Goal: Task Accomplishment & Management: Manage account settings

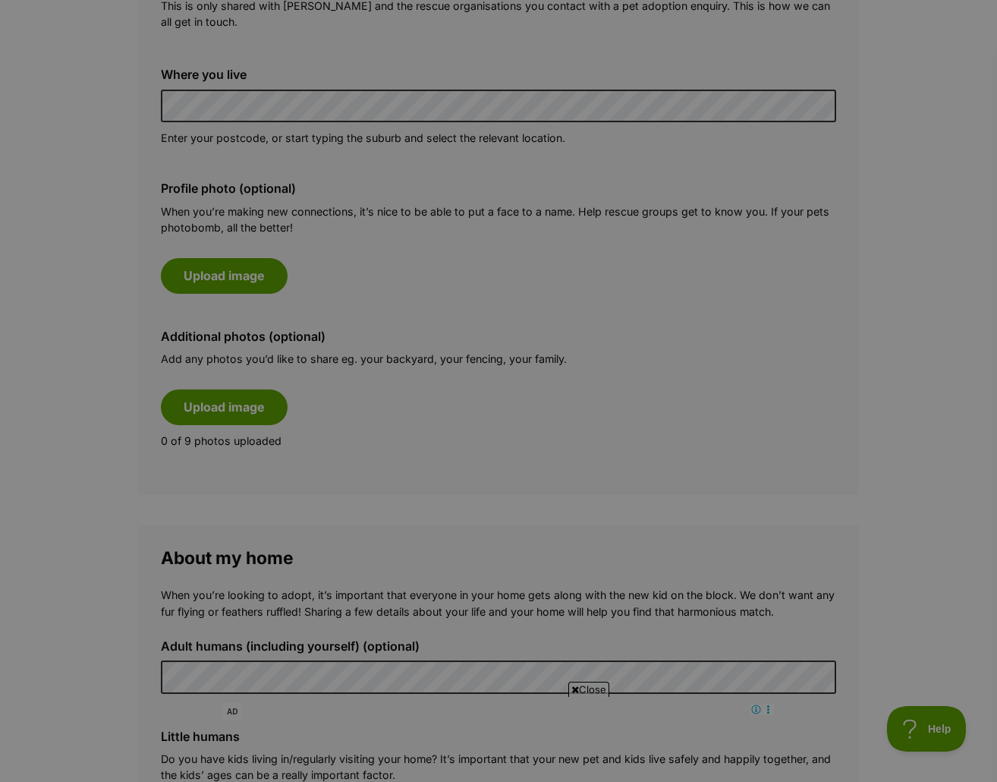
scroll to position [759, 0]
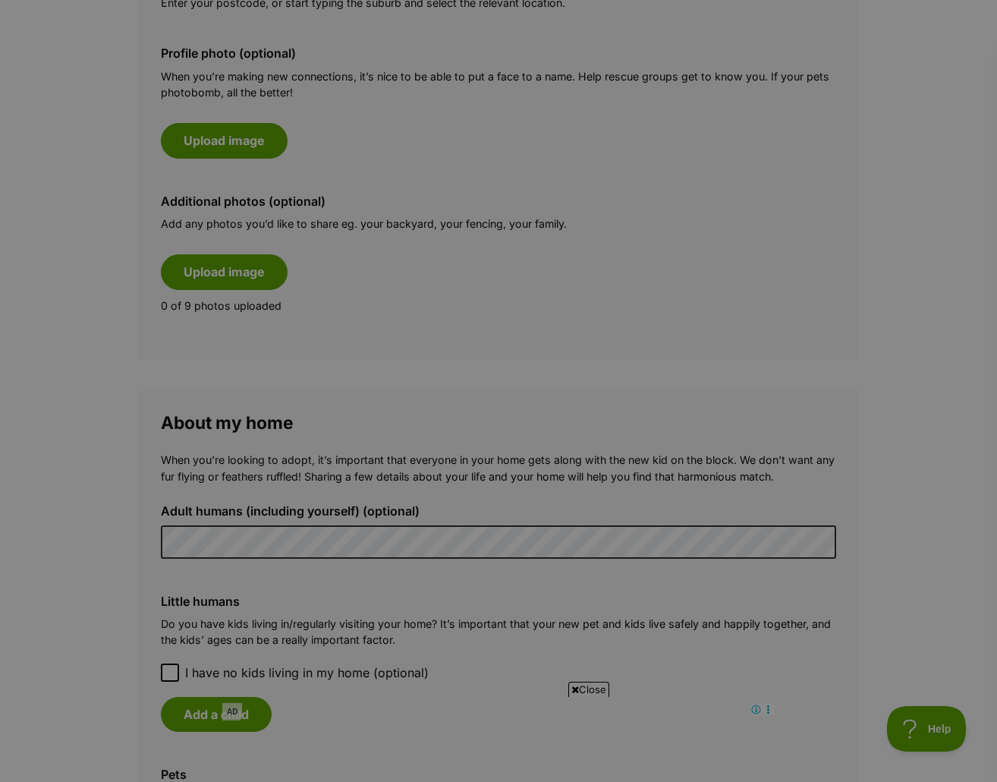
click at [228, 663] on span "I have no kids living in my home (optional)" at bounding box center [307, 672] width 244 height 18
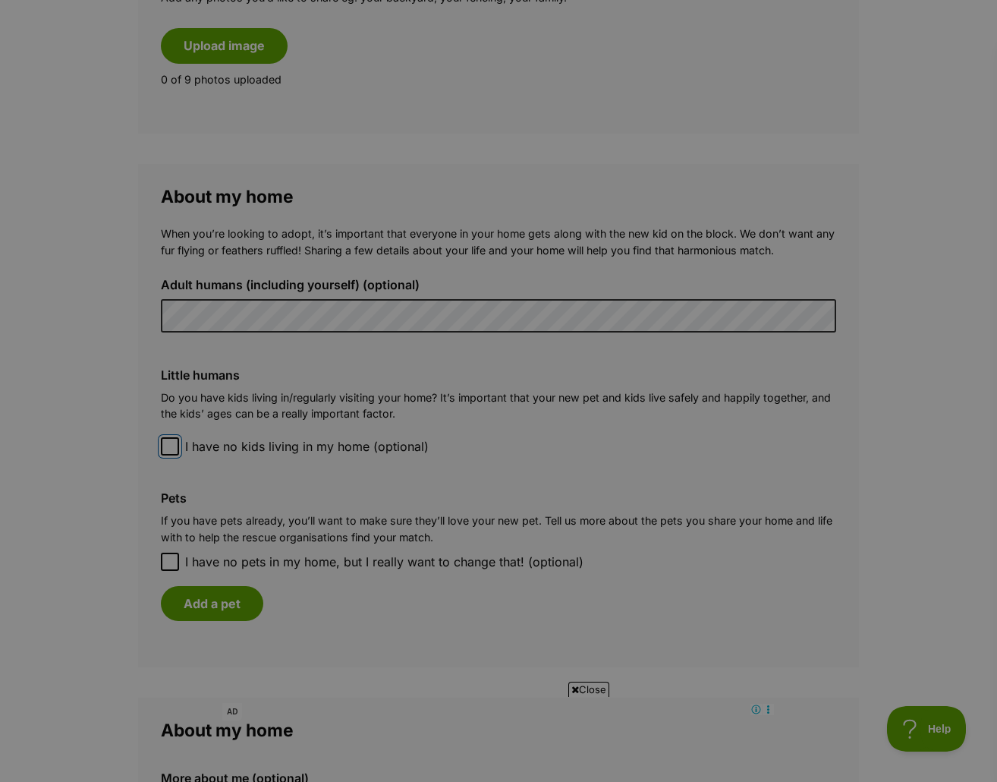
scroll to position [987, 0]
click at [180, 551] on label "I have no pets in my home, but I really want to change that! (optional)" at bounding box center [498, 560] width 675 height 18
click at [179, 551] on input "I have no pets in my home, but I really want to change that! (optional)" at bounding box center [170, 560] width 18 height 18
checkbox input "true"
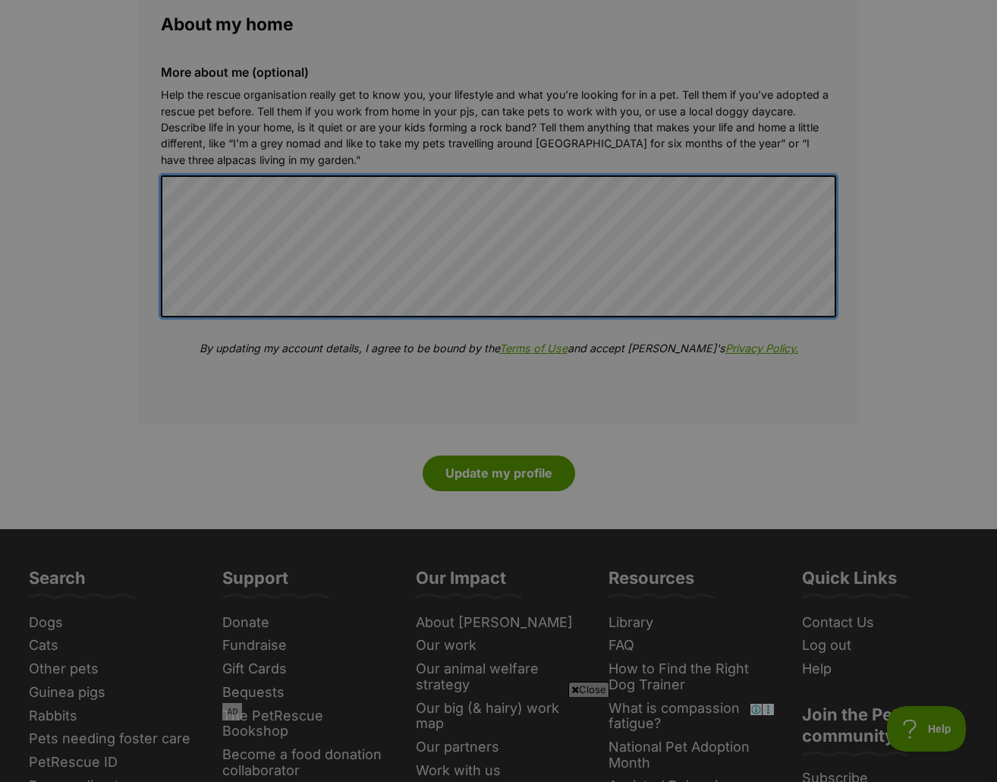
scroll to position [1670, 0]
